Goal: Information Seeking & Learning: Compare options

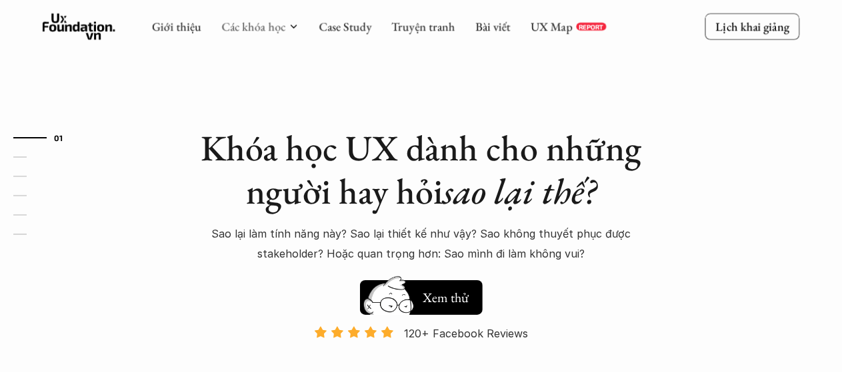
click at [255, 29] on link "Các khóa học" at bounding box center [253, 26] width 64 height 15
click at [286, 30] on div "Các khóa học" at bounding box center [259, 26] width 77 height 15
click at [295, 29] on icon at bounding box center [293, 26] width 11 height 11
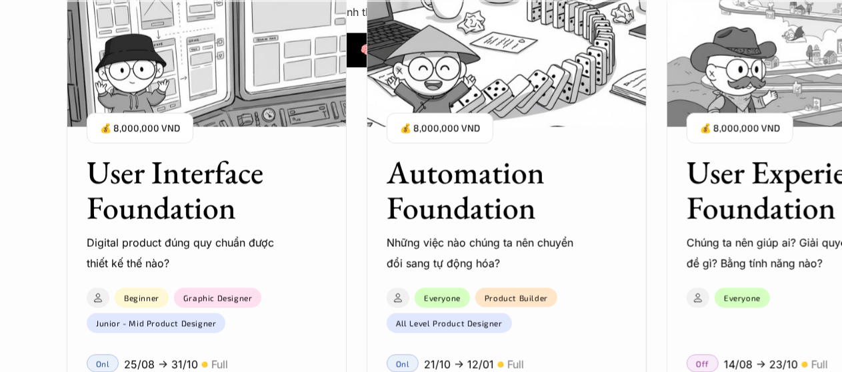
scroll to position [1137, 0]
drag, startPoint x: 480, startPoint y: 241, endPoint x: 376, endPoint y: 261, distance: 105.1
click at [376, 260] on div "Automation Foundation Những việc nào chúng ta nên chuyển đổi sang tự động hóa? …" at bounding box center [506, 204] width 280 height 139
click at [652, 189] on div "User Interface Foundation Digital product đúng quy chuẩn được thiết kế thế nào?…" at bounding box center [806, 253] width 1479 height 372
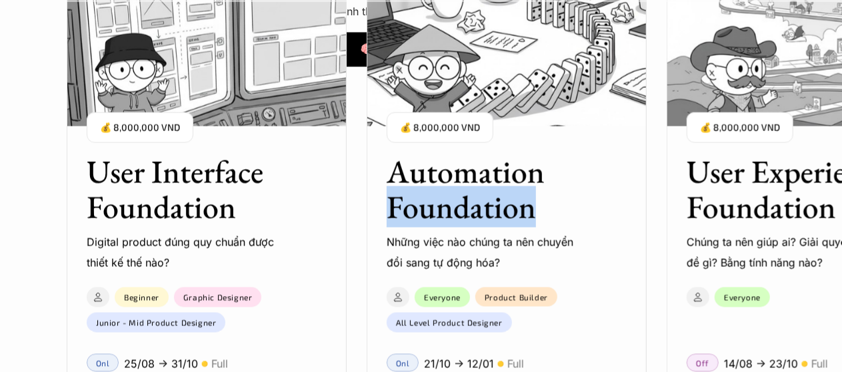
drag, startPoint x: 652, startPoint y: 189, endPoint x: 604, endPoint y: 211, distance: 52.5
click at [604, 211] on div "User Interface Foundation Digital product đúng quy chuẩn được thiết kế thế nào?…" at bounding box center [806, 253] width 1479 height 372
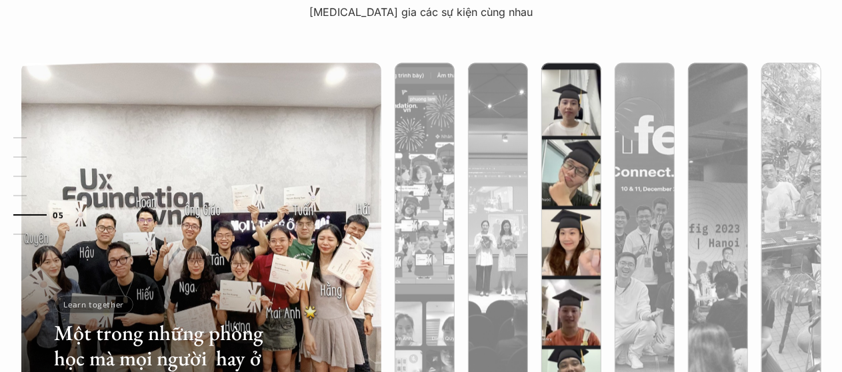
scroll to position [4182, 0]
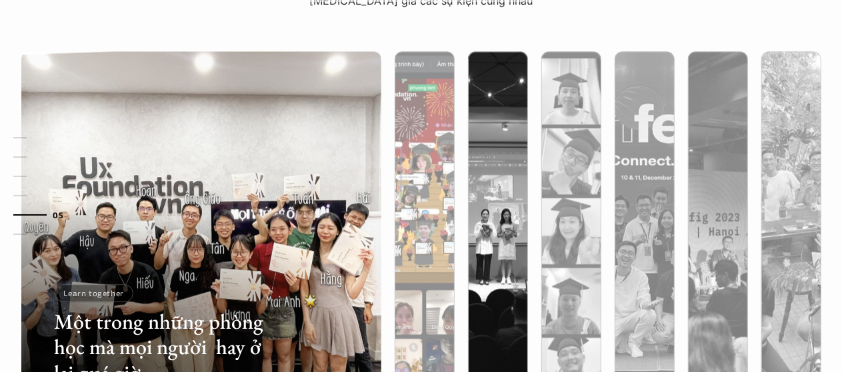
click at [413, 209] on div at bounding box center [424, 302] width 60 height 217
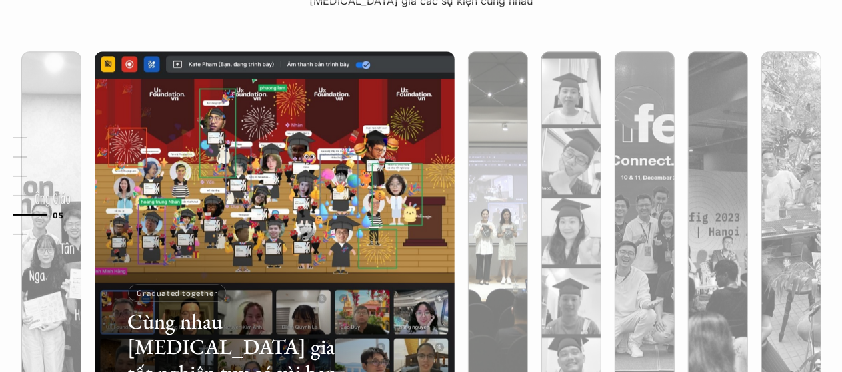
click at [492, 221] on div at bounding box center [498, 302] width 60 height 217
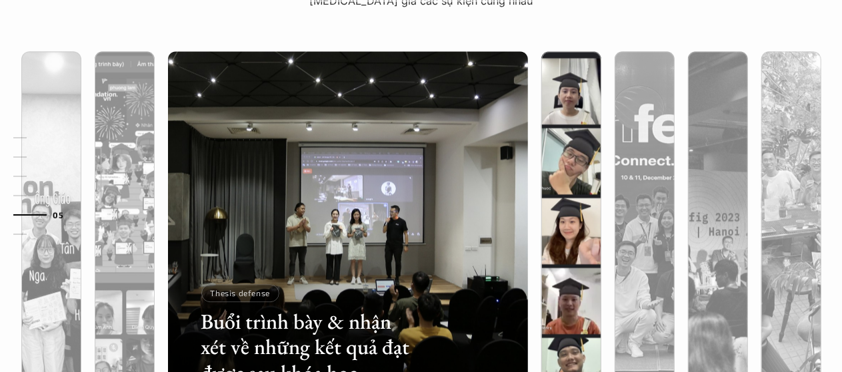
click at [554, 225] on div at bounding box center [571, 302] width 60 height 217
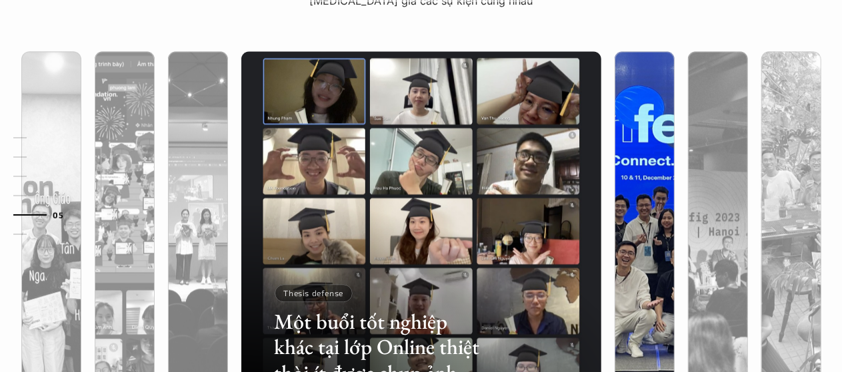
click at [630, 234] on div at bounding box center [644, 302] width 60 height 217
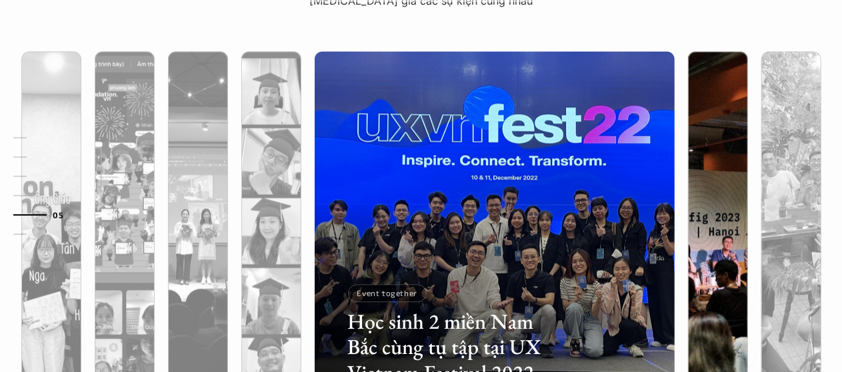
click at [726, 246] on div at bounding box center [718, 302] width 60 height 217
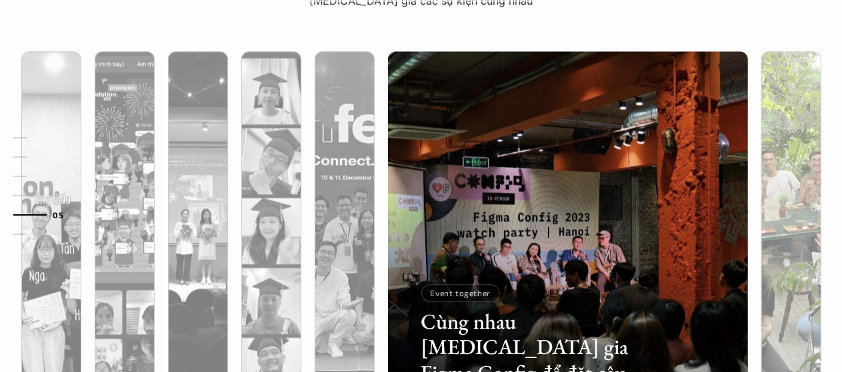
click at [768, 251] on div at bounding box center [791, 302] width 60 height 217
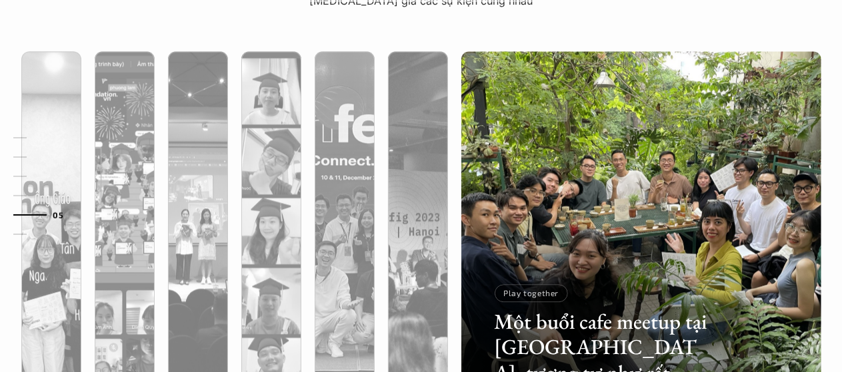
click at [833, 206] on div "Một buổi cafe meetup tại [GEOGRAPHIC_DATA], tương tự như rất nhiều buổi khác Pl…" at bounding box center [421, 231] width 866 height 413
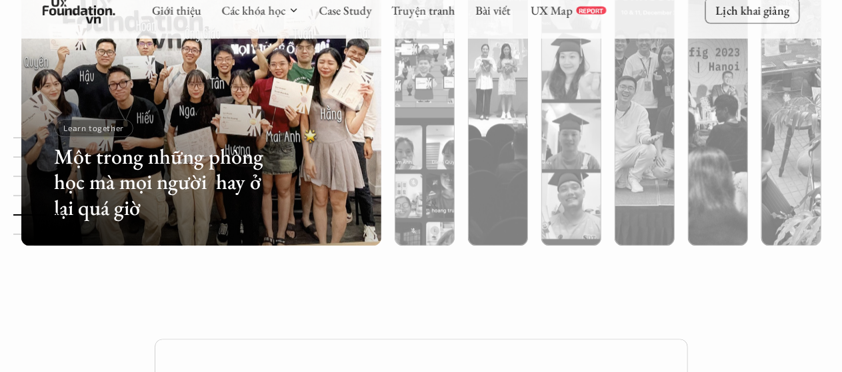
scroll to position [4335, 0]
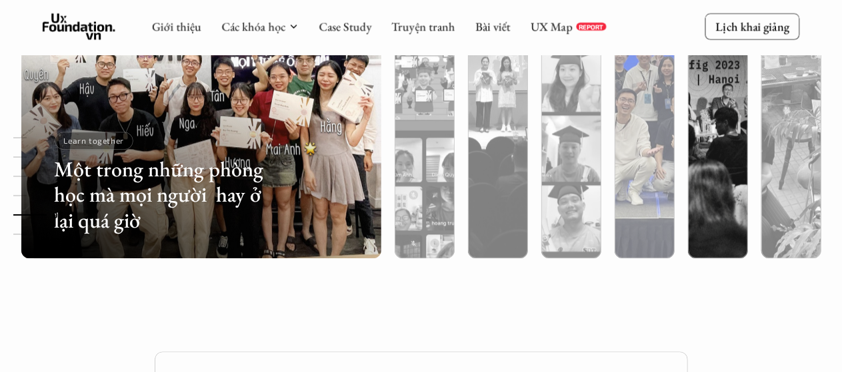
click at [632, 201] on div at bounding box center [644, 149] width 60 height 217
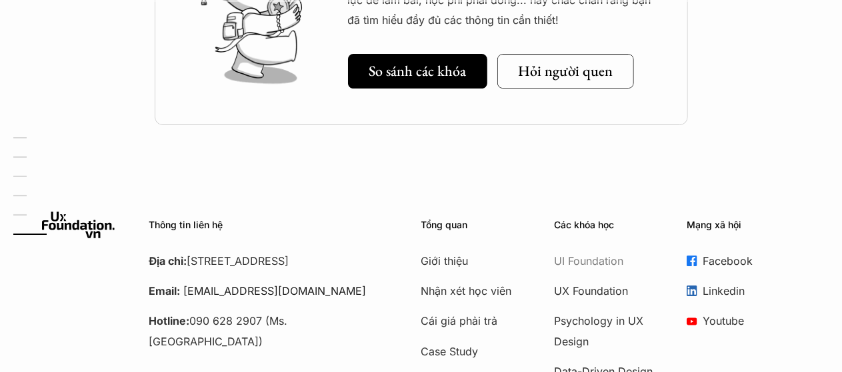
scroll to position [4900, 0]
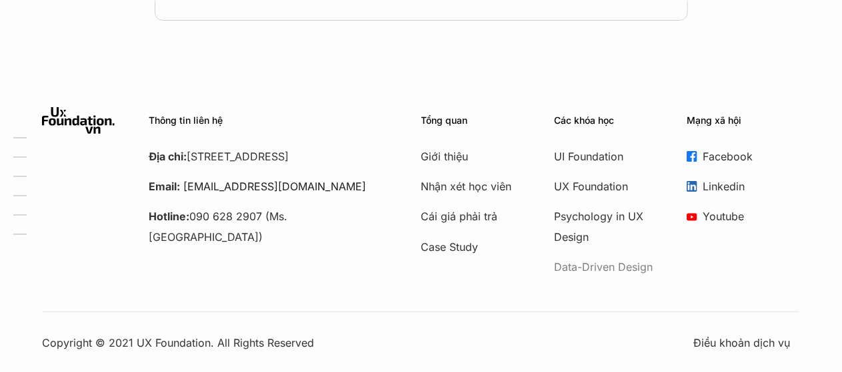
click at [609, 269] on p "Data-Driven Design" at bounding box center [607, 267] width 107 height 20
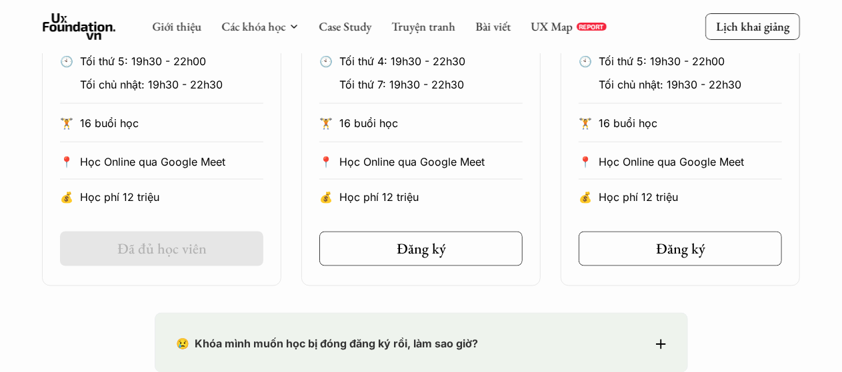
scroll to position [987, 0]
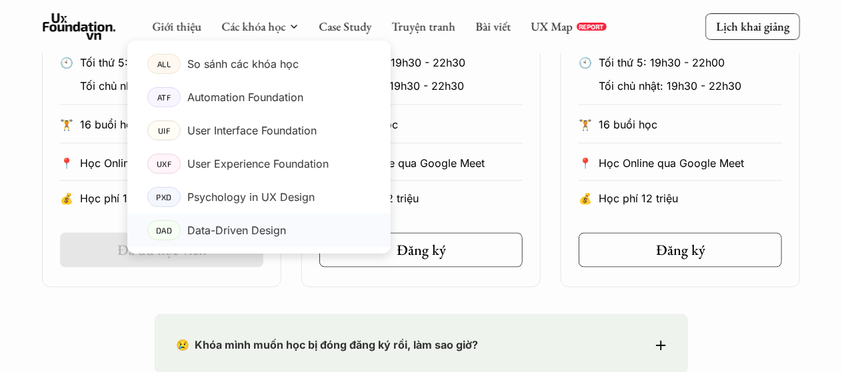
click at [252, 241] on p "Data-Driven Design" at bounding box center [236, 231] width 99 height 20
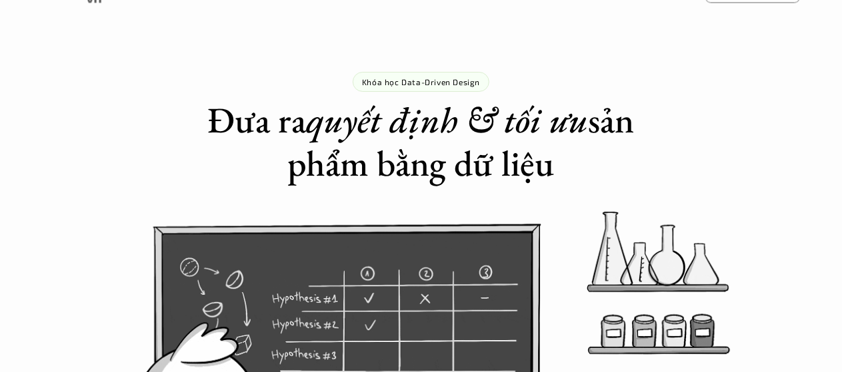
scroll to position [0, 0]
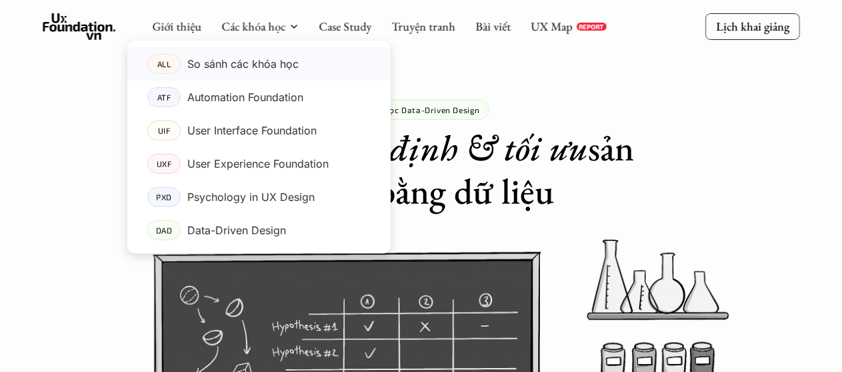
click at [245, 61] on p "So sánh các khóa học" at bounding box center [242, 64] width 111 height 20
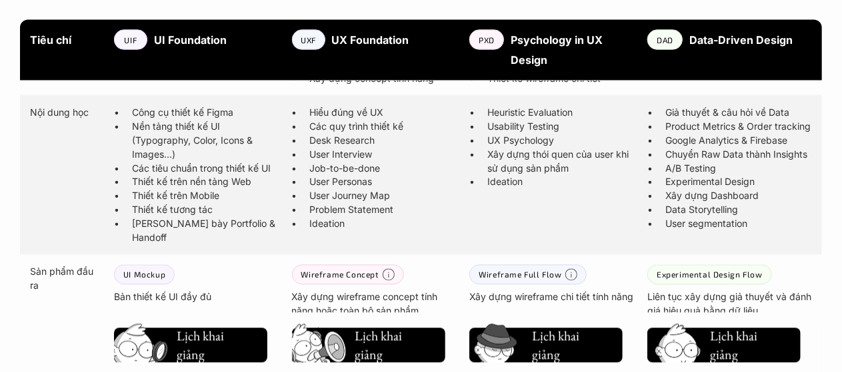
scroll to position [1089, 0]
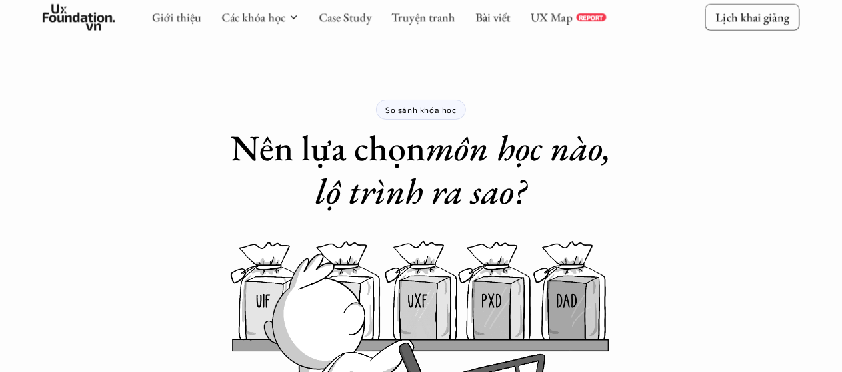
scroll to position [2146, 0]
